Goal: Obtain resource: Download file/media

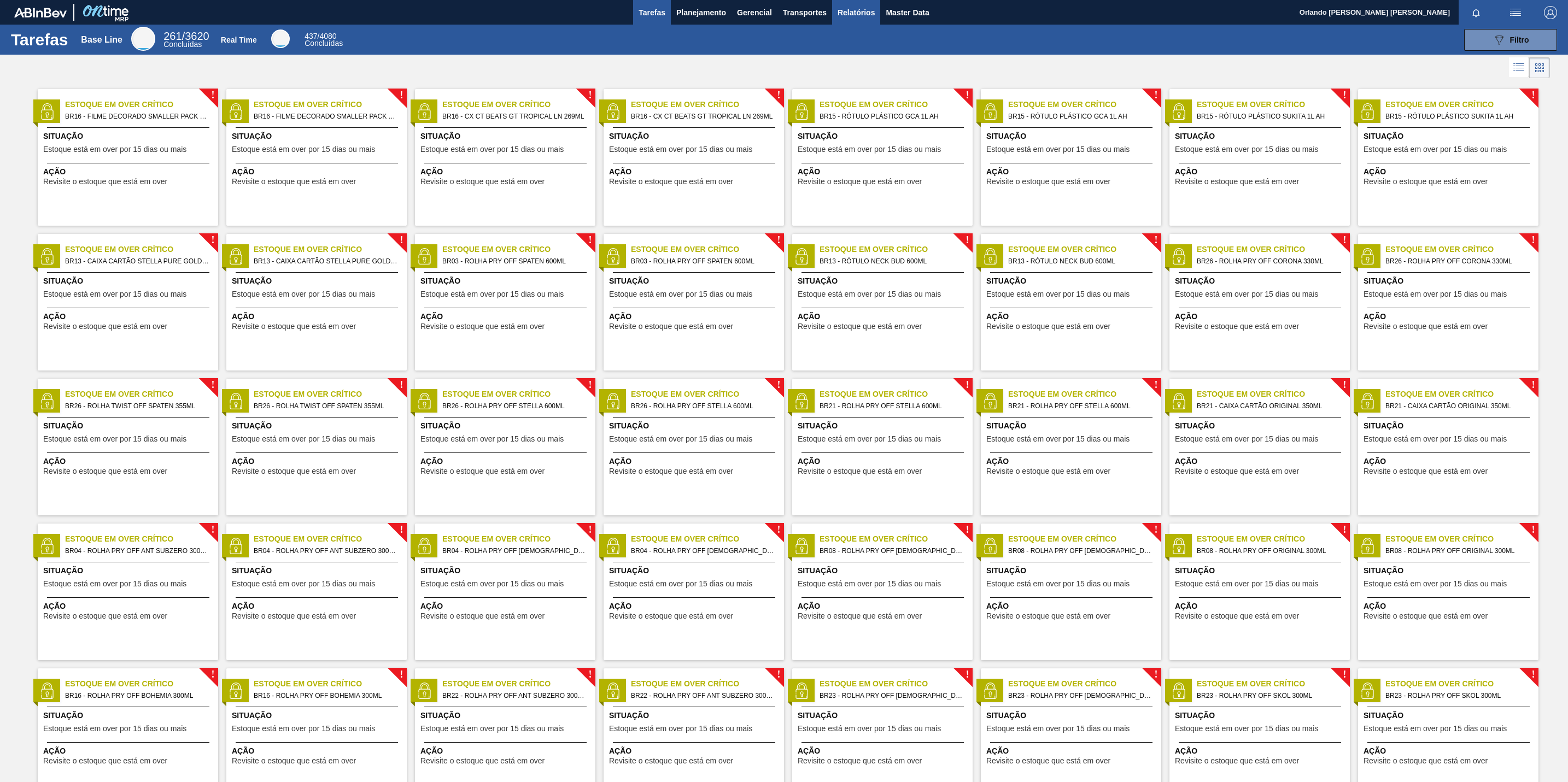
click at [850, 12] on span "Relatórios" at bounding box center [856, 12] width 37 height 13
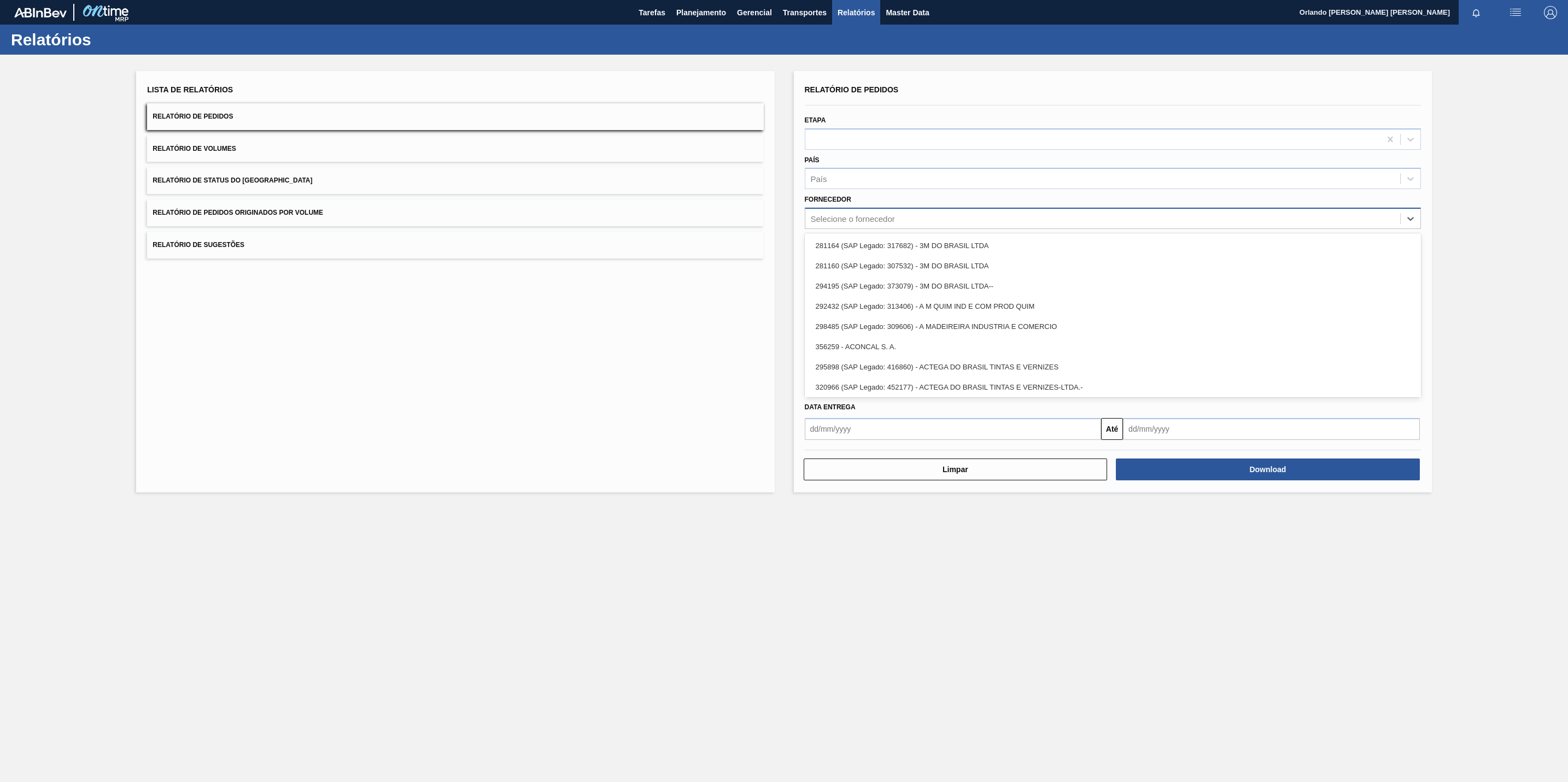
click at [850, 215] on div "Selecione o fornecedor" at bounding box center [852, 219] width 84 height 10
paste input "290167"
type input "290167"
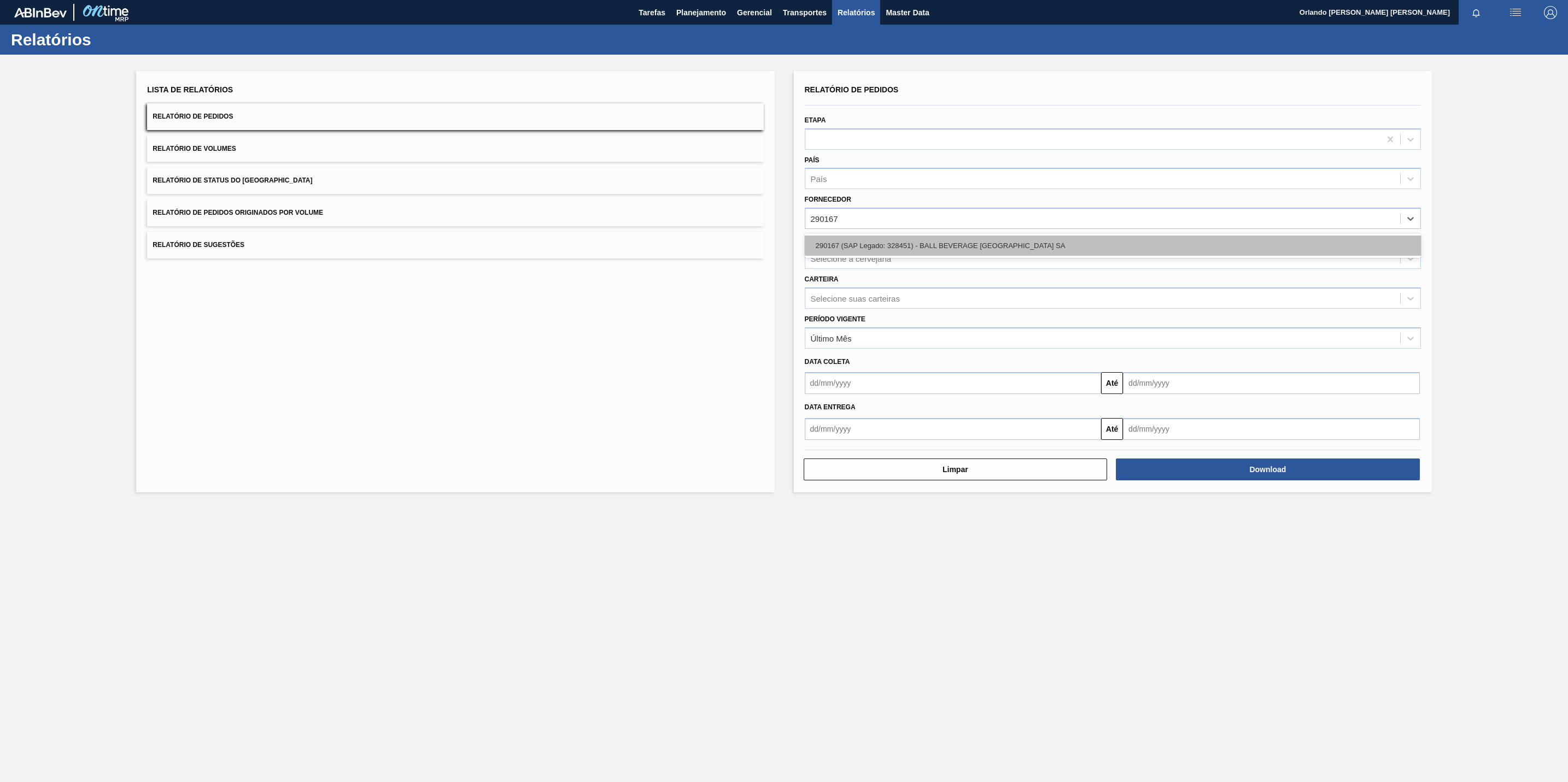
click at [855, 246] on div "290167 (SAP Legado: 328451) - BALL BEVERAGE [GEOGRAPHIC_DATA] SA" at bounding box center [1113, 246] width 616 height 20
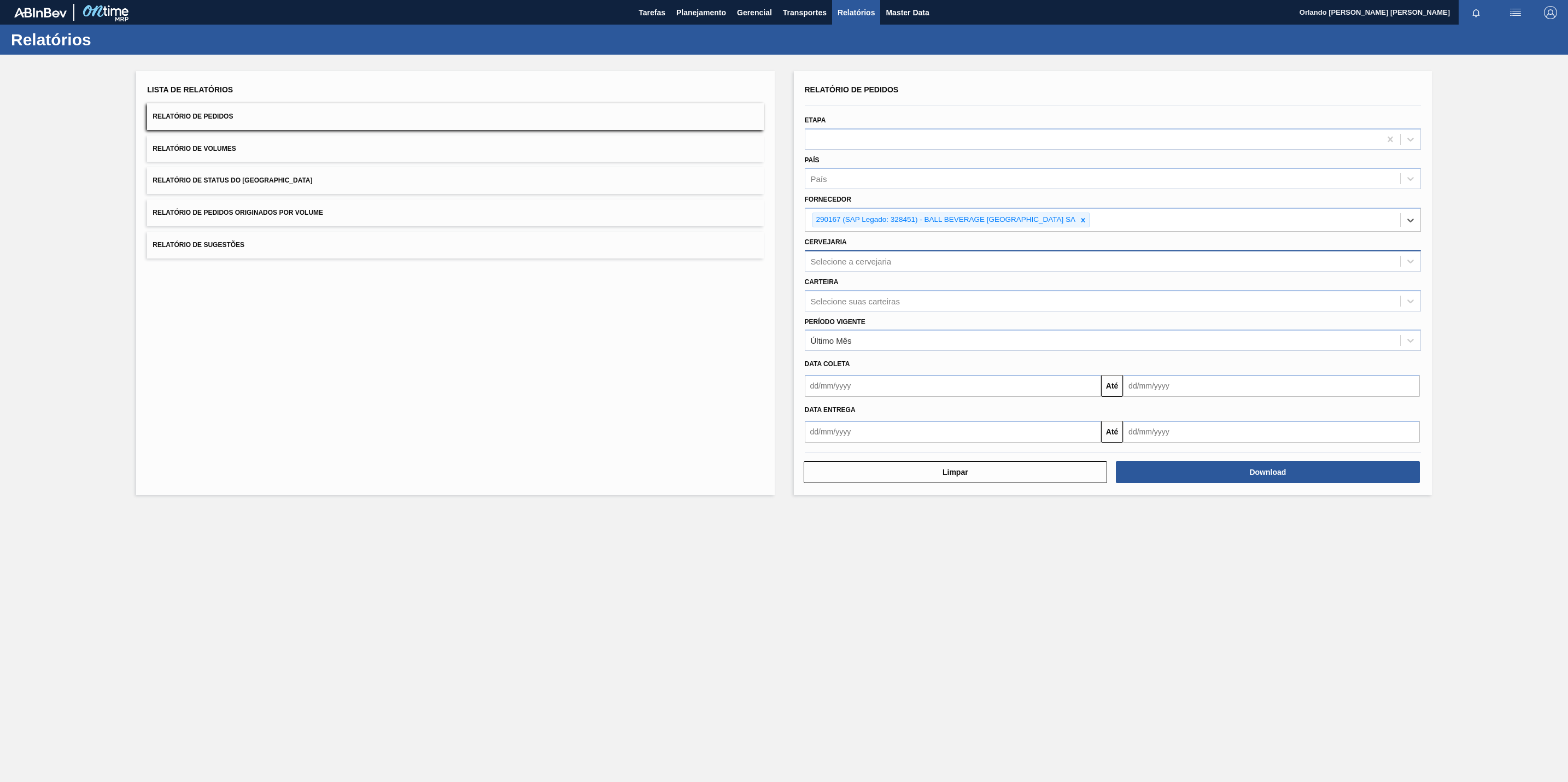
click at [830, 269] on div "Selecione a cervejaria" at bounding box center [1102, 261] width 595 height 16
type input "cui"
click at [841, 282] on div "BR05 - Cuiabá" at bounding box center [1113, 288] width 616 height 20
click at [1185, 467] on button "Download" at bounding box center [1267, 475] width 304 height 22
click at [873, 260] on icon at bounding box center [871, 262] width 7 height 7
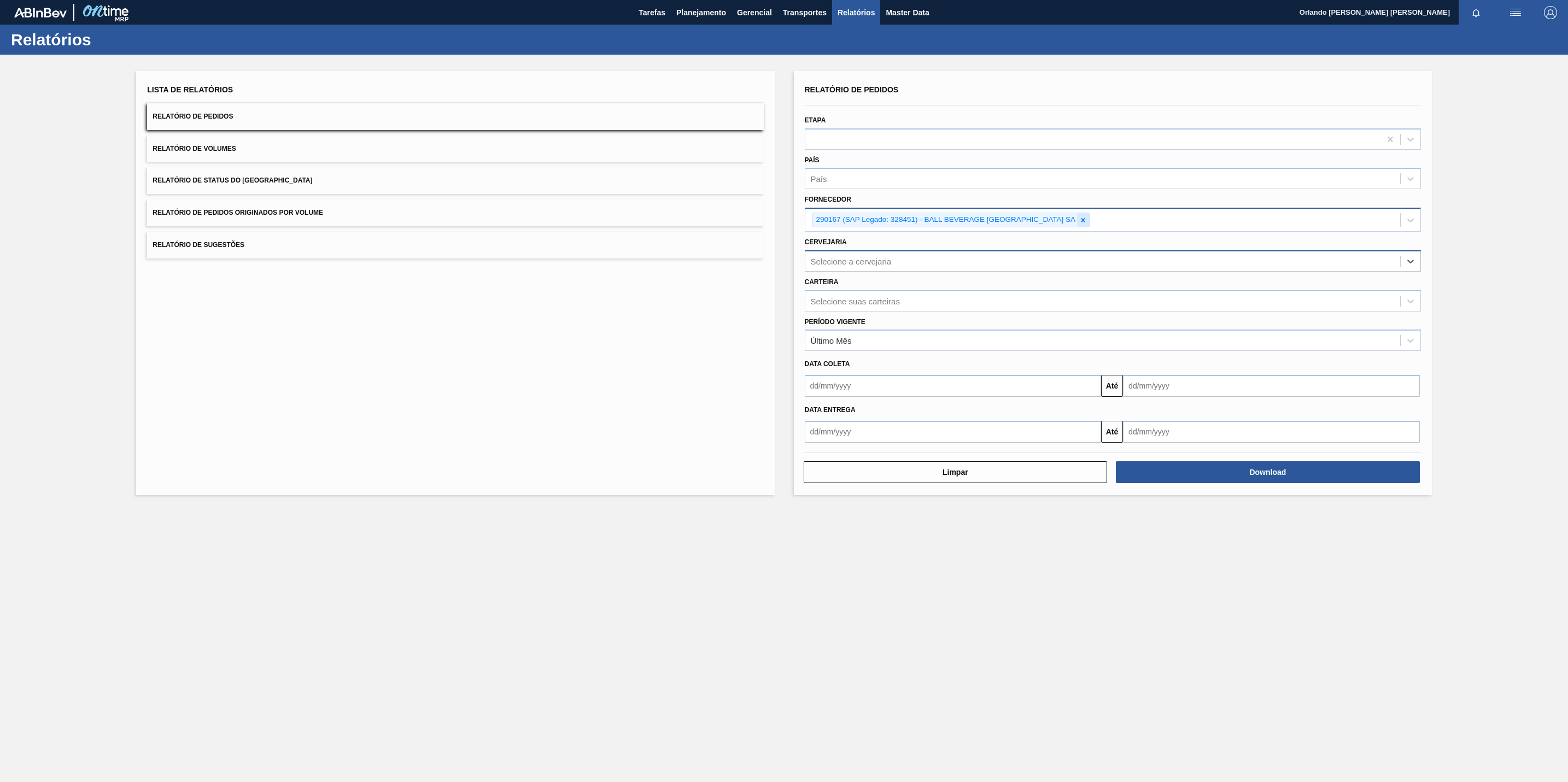
click at [1084, 219] on icon at bounding box center [1083, 220] width 7 height 7
click at [830, 215] on div "Selecione o fornecedor" at bounding box center [852, 219] width 84 height 10
click at [850, 224] on div "Selecione o fornecedor" at bounding box center [1102, 219] width 595 height 16
paste input "320622"
type input "320622"
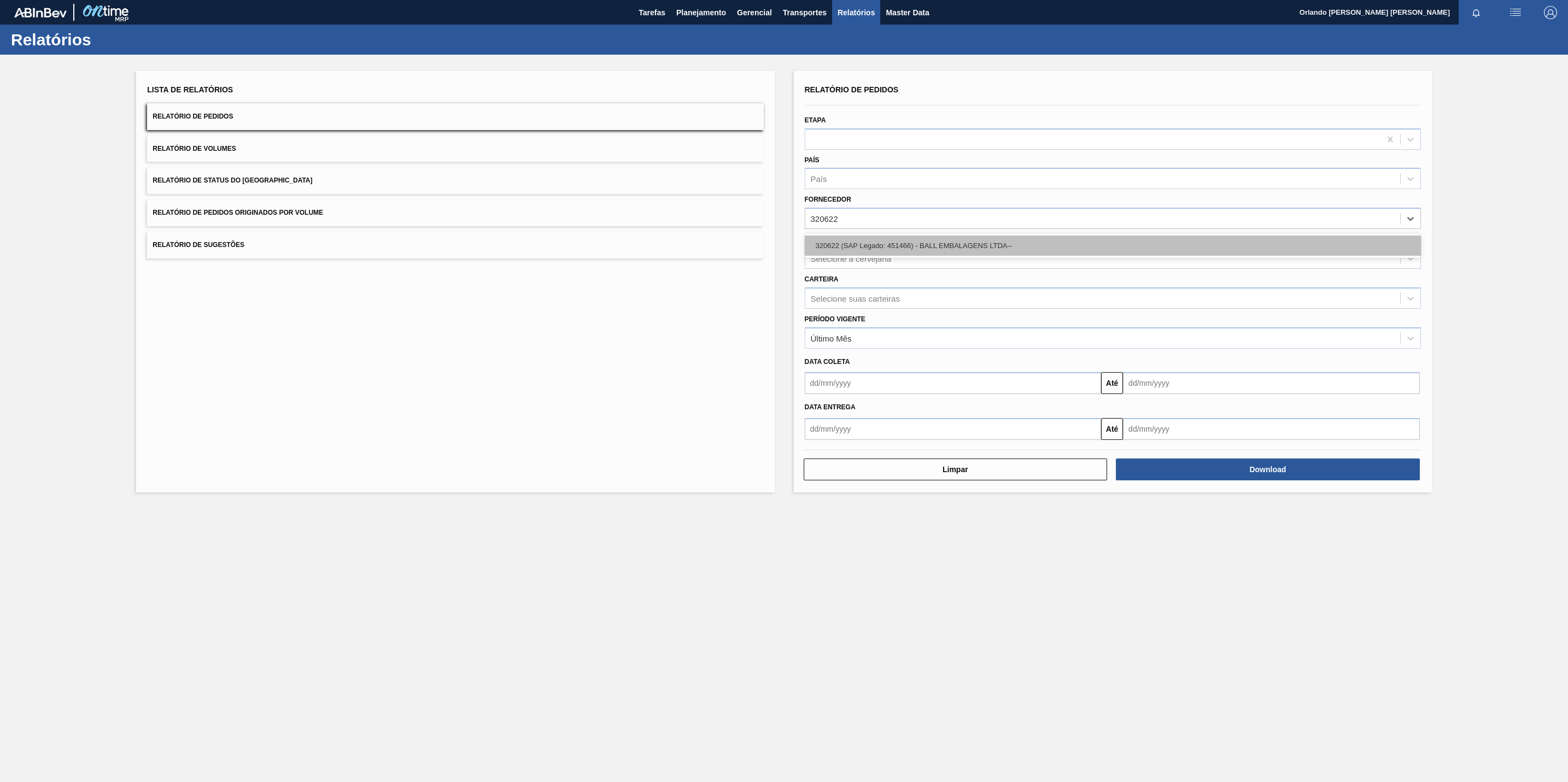
click at [856, 247] on div "320622 (SAP Legado: 451466) - BALL EMBALAGENS LTDA--" at bounding box center [1113, 246] width 616 height 20
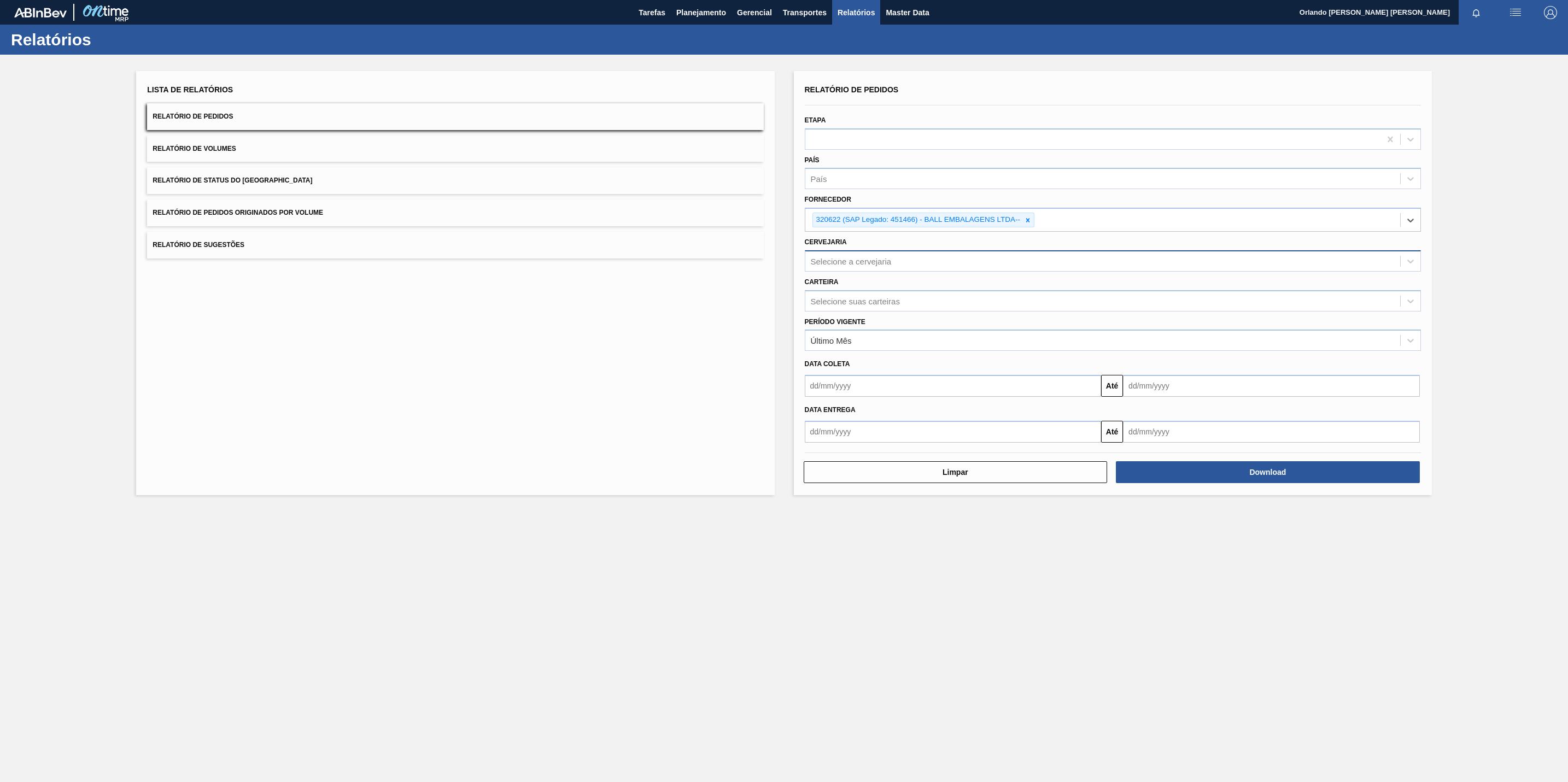
click at [840, 260] on div "Selecione a cervejaria" at bounding box center [851, 260] width 81 height 10
paste input "BR02"
type input "BR02"
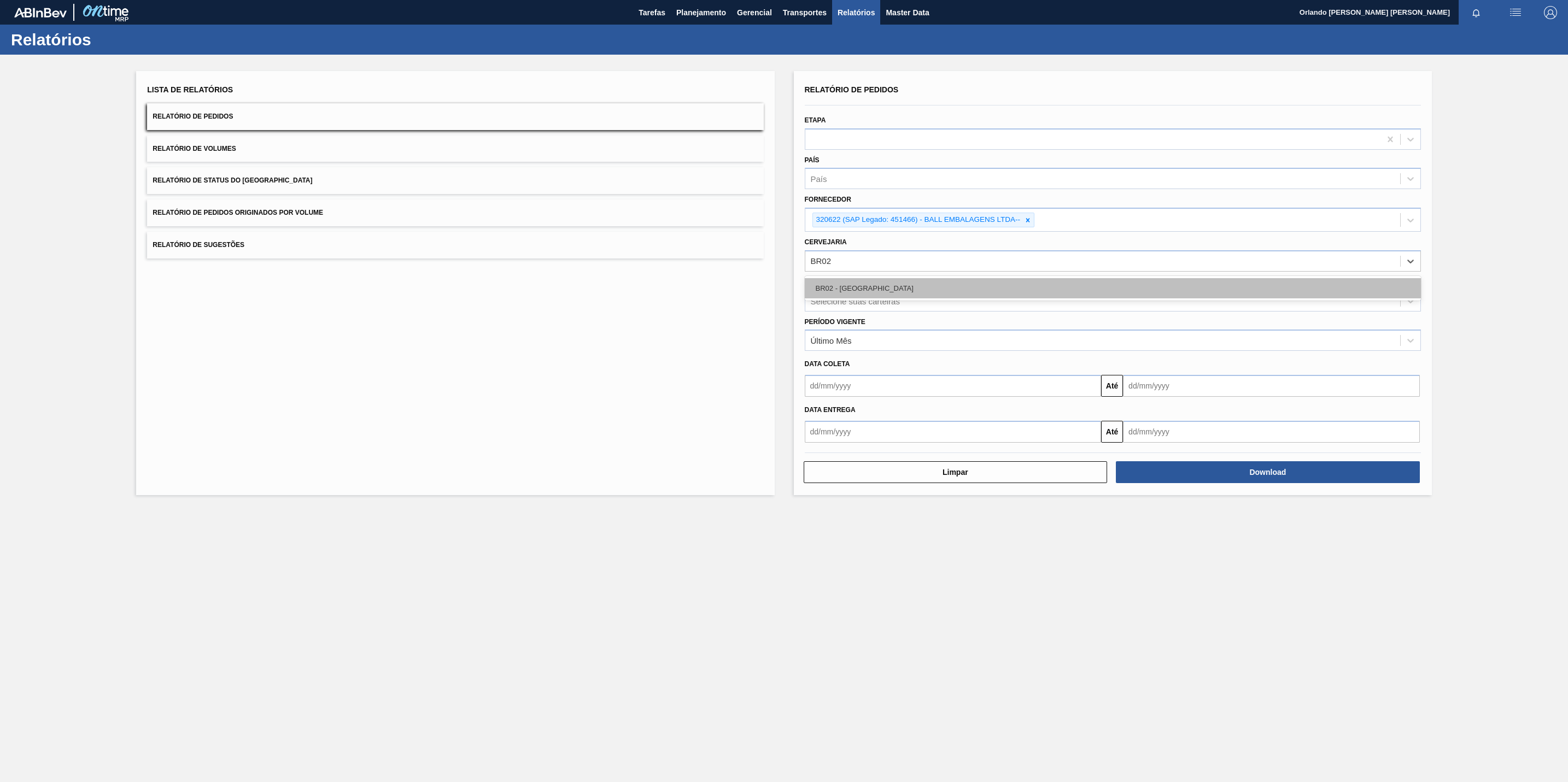
click at [847, 279] on div "BR02 - [GEOGRAPHIC_DATA]" at bounding box center [1113, 288] width 616 height 20
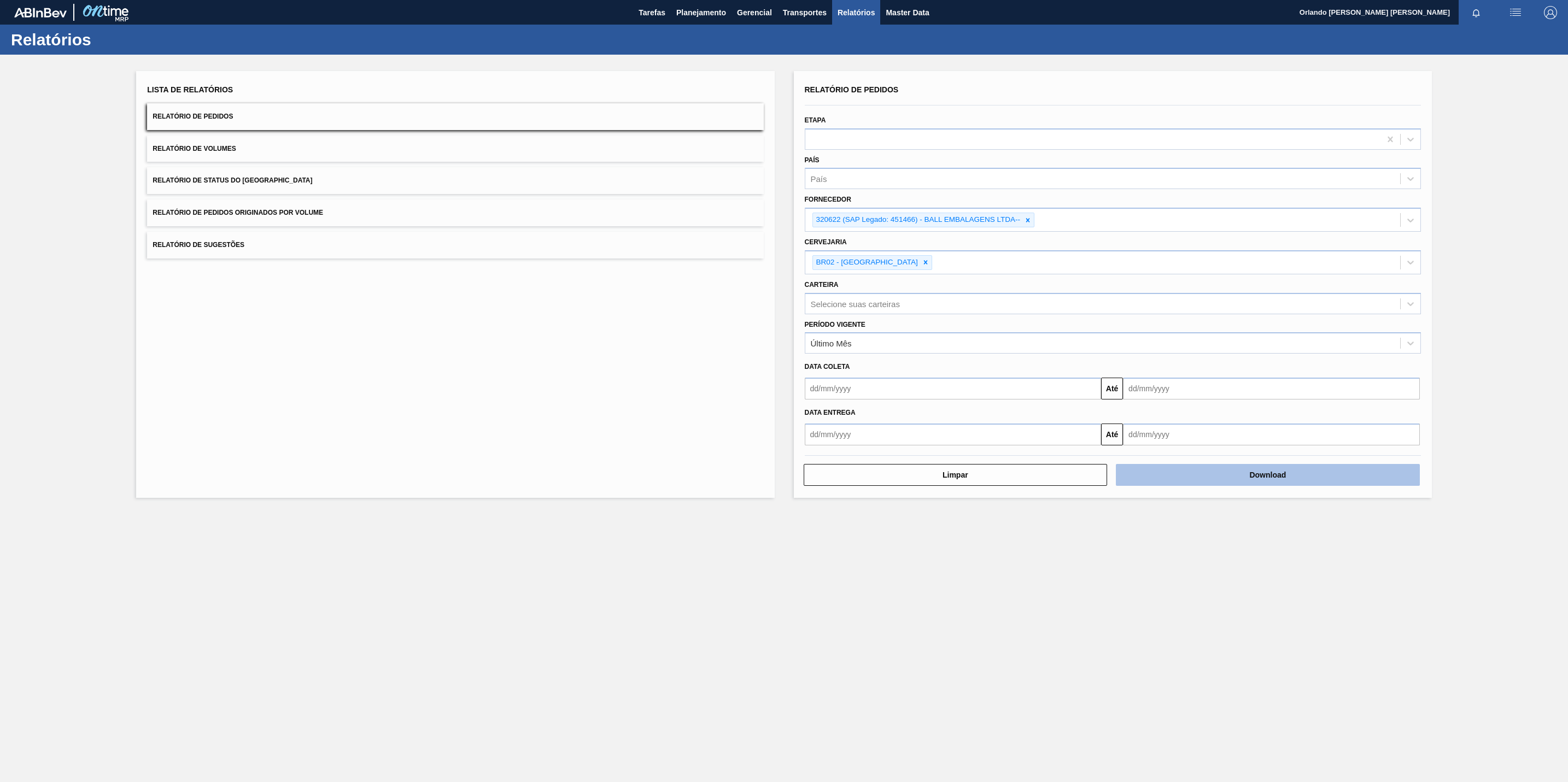
click at [1156, 476] on button "Download" at bounding box center [1267, 475] width 304 height 22
